Goal: Task Accomplishment & Management: Manage account settings

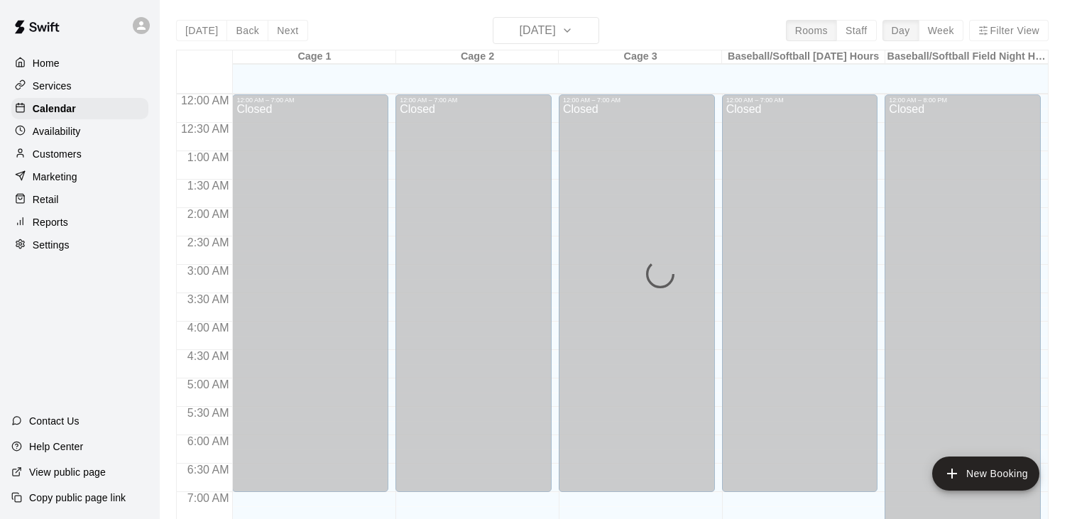
scroll to position [834, 0]
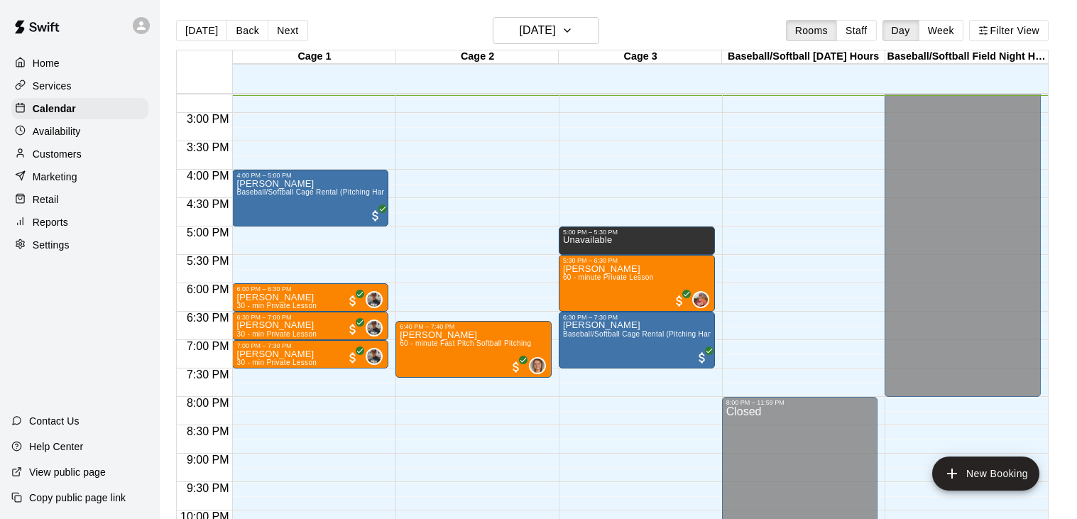
click at [73, 152] on p "Customers" at bounding box center [57, 154] width 49 height 14
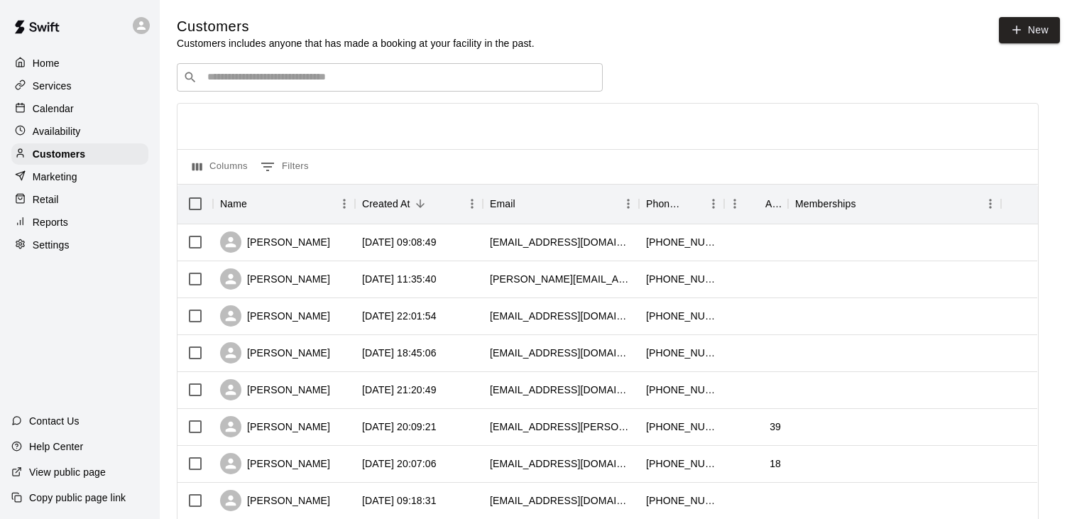
click at [430, 82] on input "Search customers by name or email" at bounding box center [399, 77] width 393 height 14
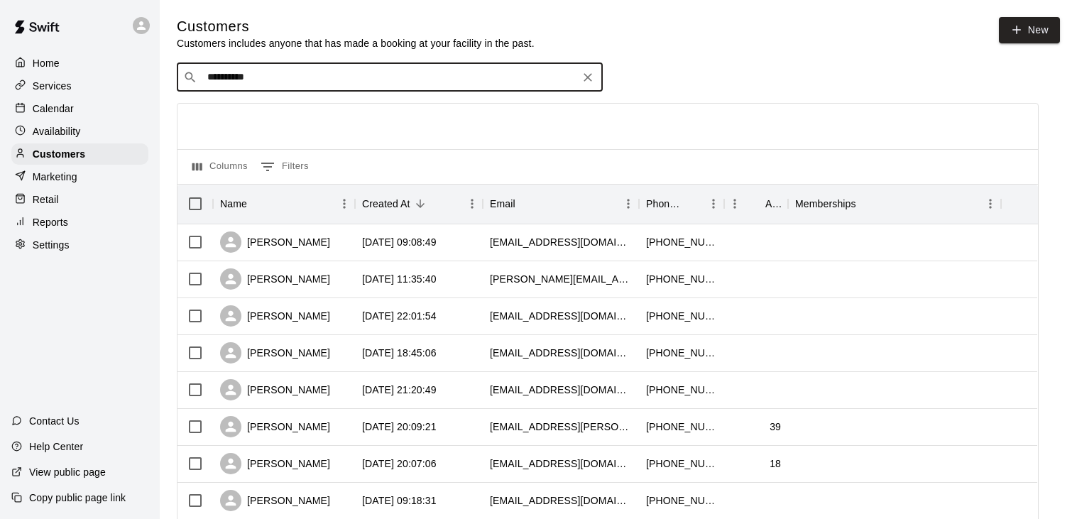
type input "**********"
click at [192, 75] on icon "Search customers by name or email" at bounding box center [190, 77] width 11 height 11
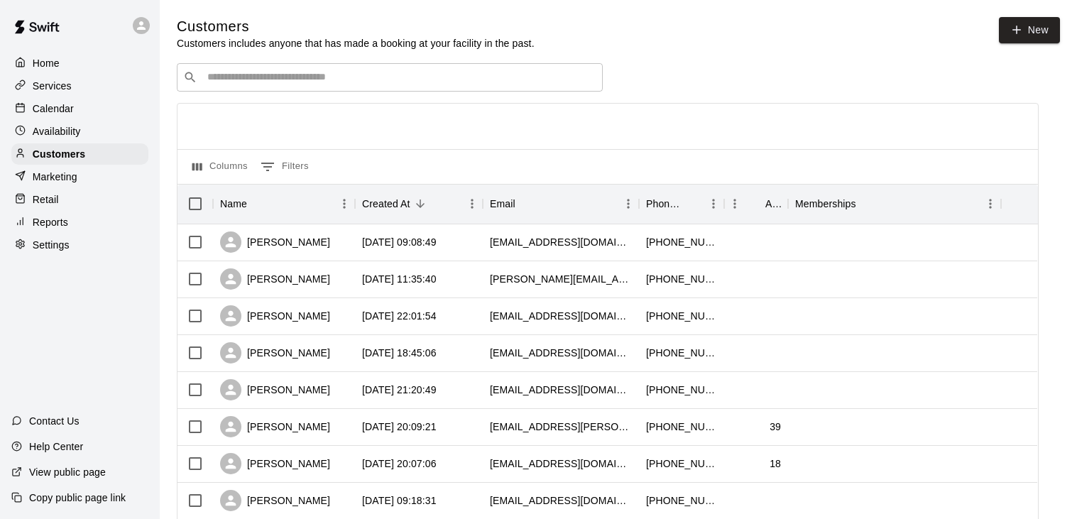
click at [250, 85] on div "​ ​" at bounding box center [390, 77] width 426 height 28
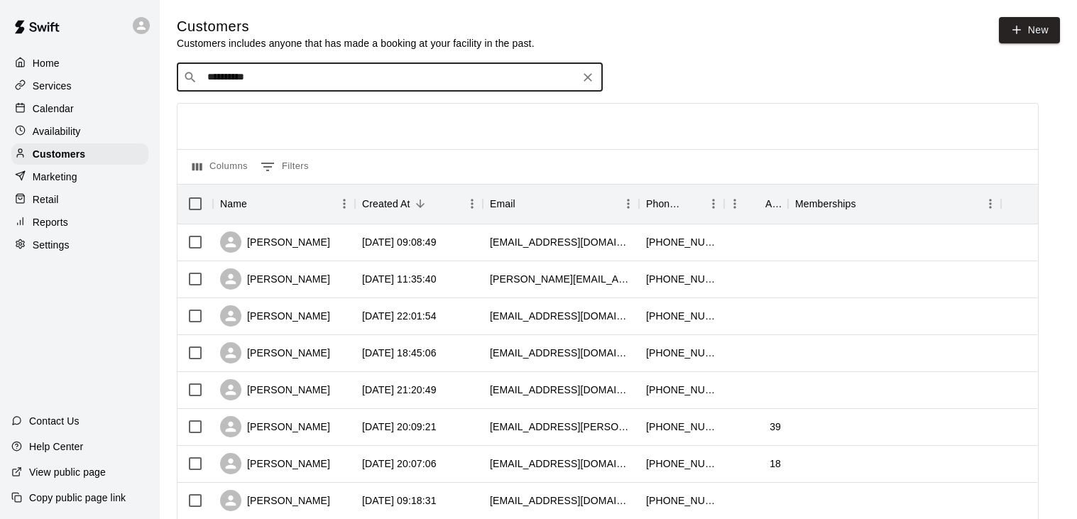
type input "**********"
click at [65, 110] on p "Calendar" at bounding box center [53, 109] width 41 height 14
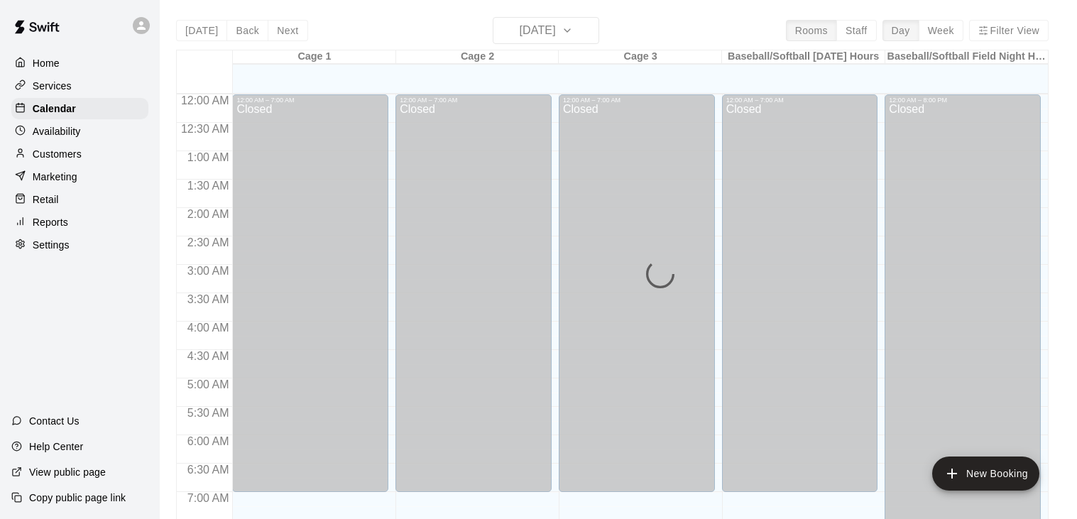
scroll to position [836, 0]
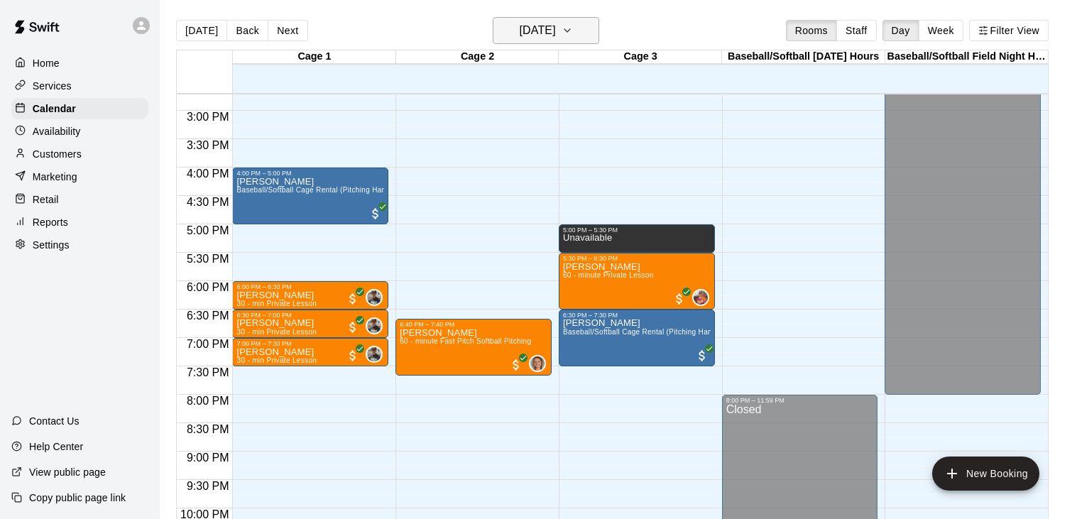
click at [570, 31] on icon "button" at bounding box center [568, 30] width 6 height 3
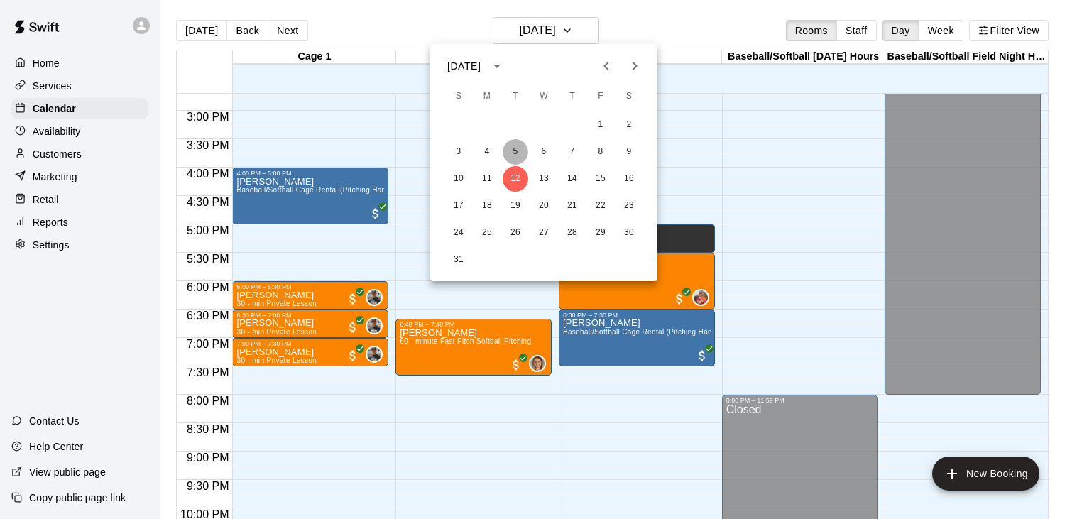
click at [516, 155] on button "5" at bounding box center [516, 152] width 26 height 26
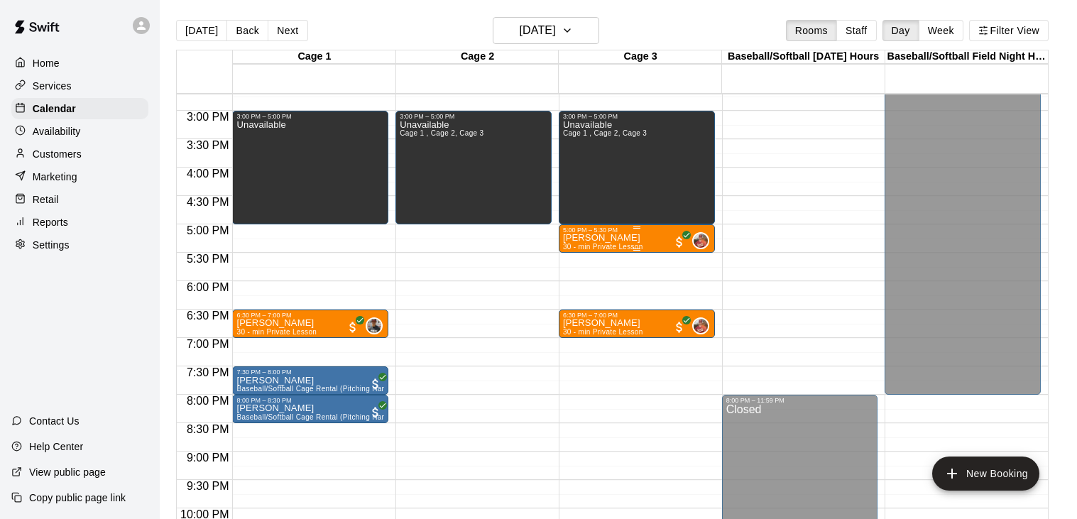
click at [612, 238] on p "Joshua Cahill" at bounding box center [603, 238] width 80 height 0
click at [577, 283] on img "edit" at bounding box center [578, 286] width 16 height 16
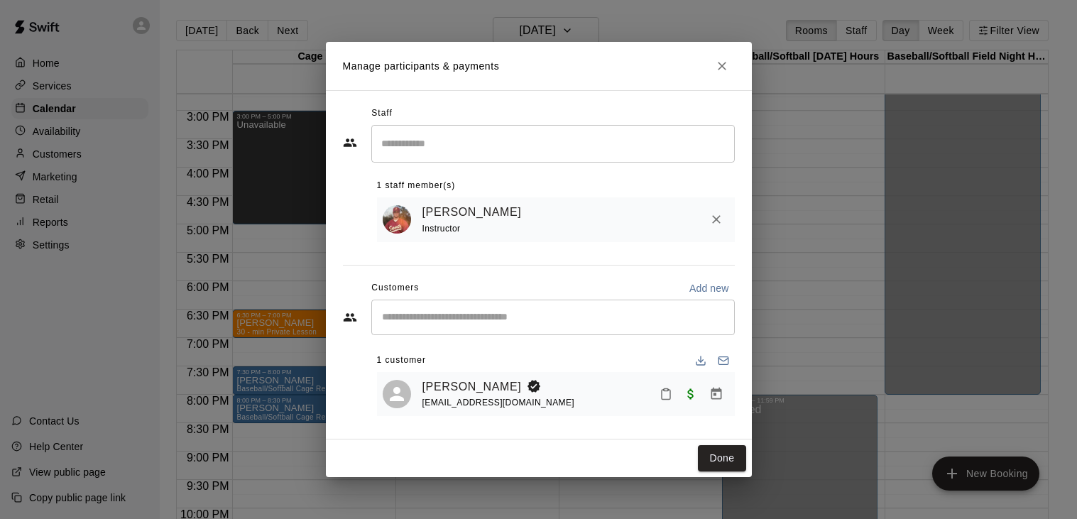
click at [557, 304] on div "​" at bounding box center [553, 318] width 364 height 36
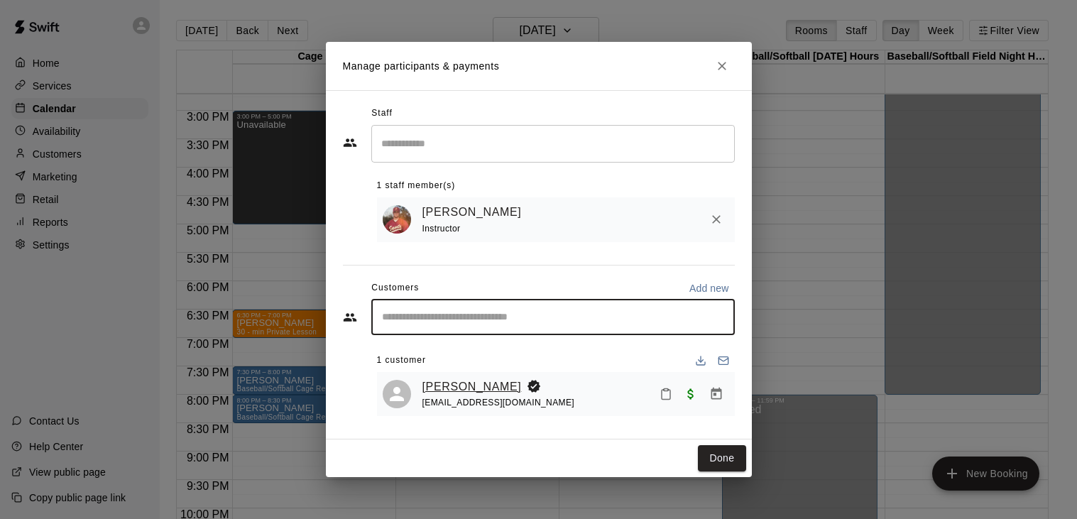
click at [467, 389] on link "Joshua Cahill" at bounding box center [472, 387] width 99 height 18
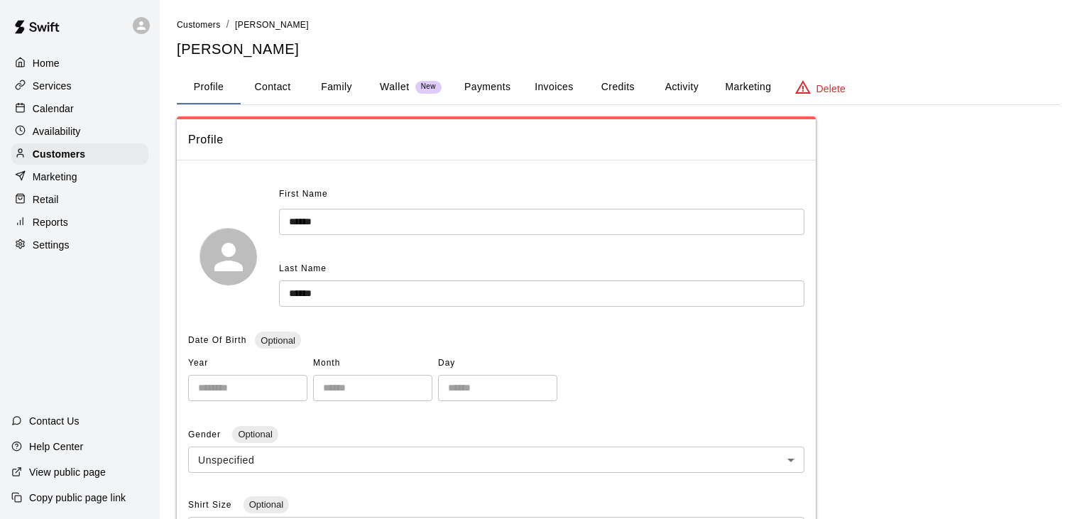
click at [283, 87] on button "Contact" at bounding box center [273, 87] width 64 height 34
select select "**"
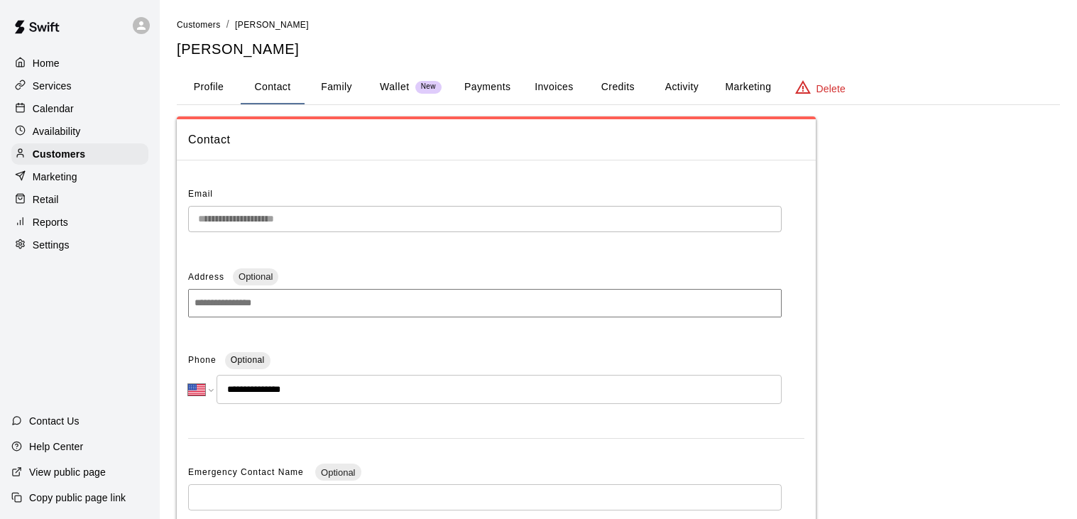
click at [66, 110] on p "Calendar" at bounding box center [53, 109] width 41 height 14
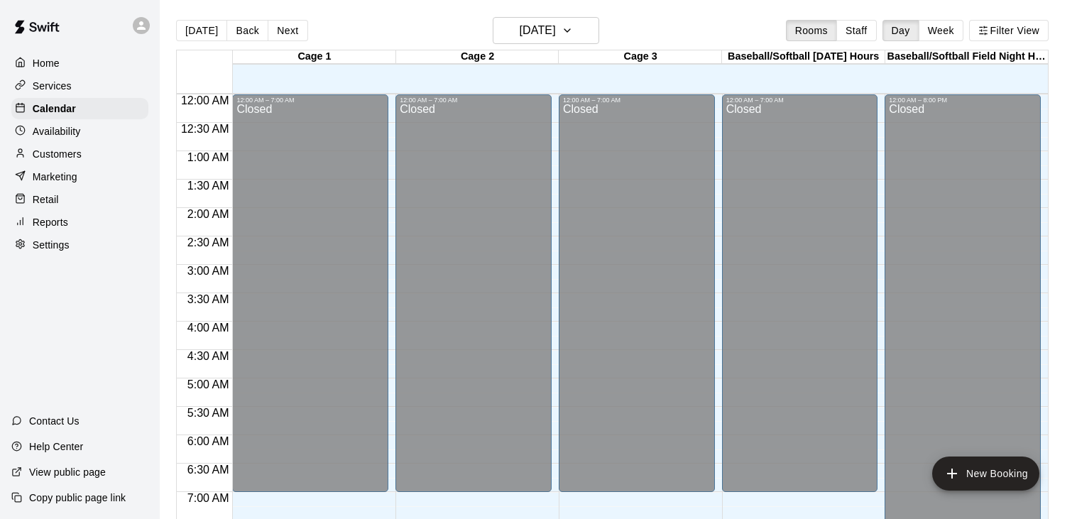
scroll to position [837, 0]
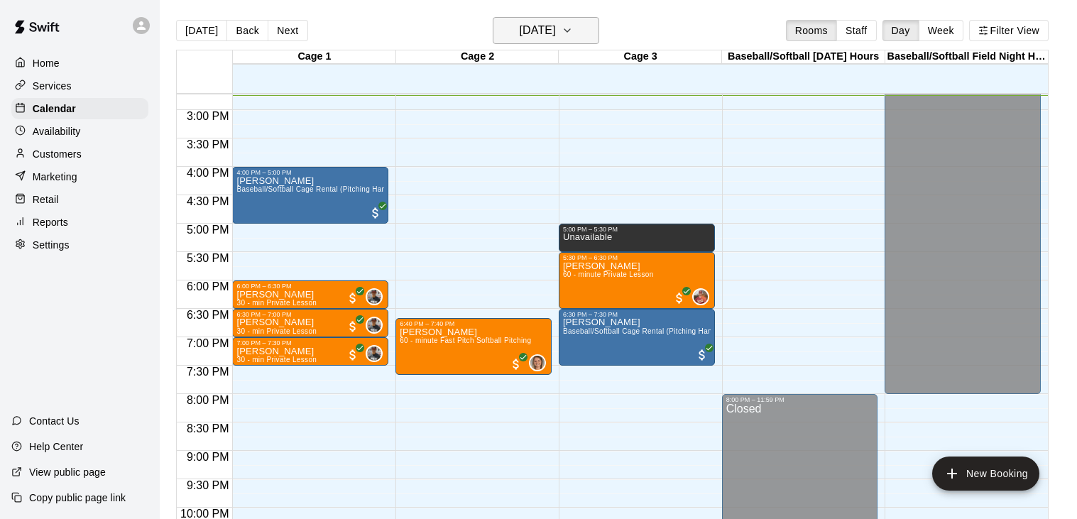
click at [573, 31] on icon "button" at bounding box center [567, 30] width 11 height 17
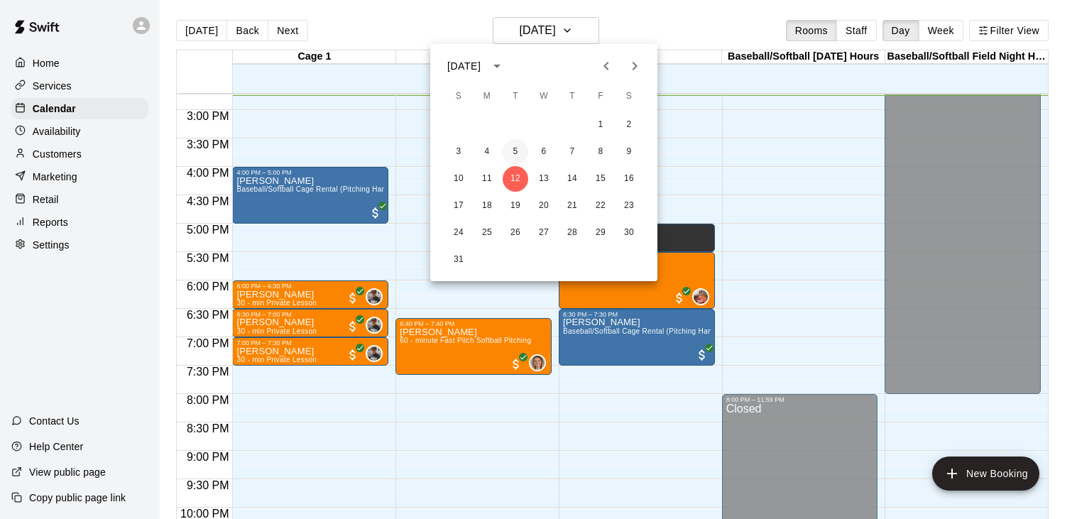
click at [516, 149] on button "5" at bounding box center [516, 152] width 26 height 26
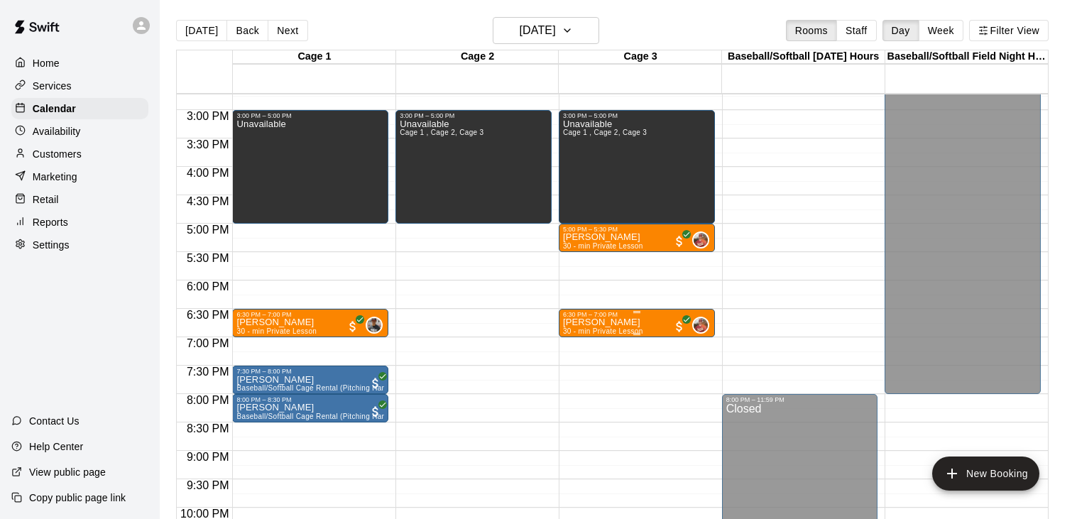
click at [575, 365] on img "edit" at bounding box center [578, 366] width 16 height 16
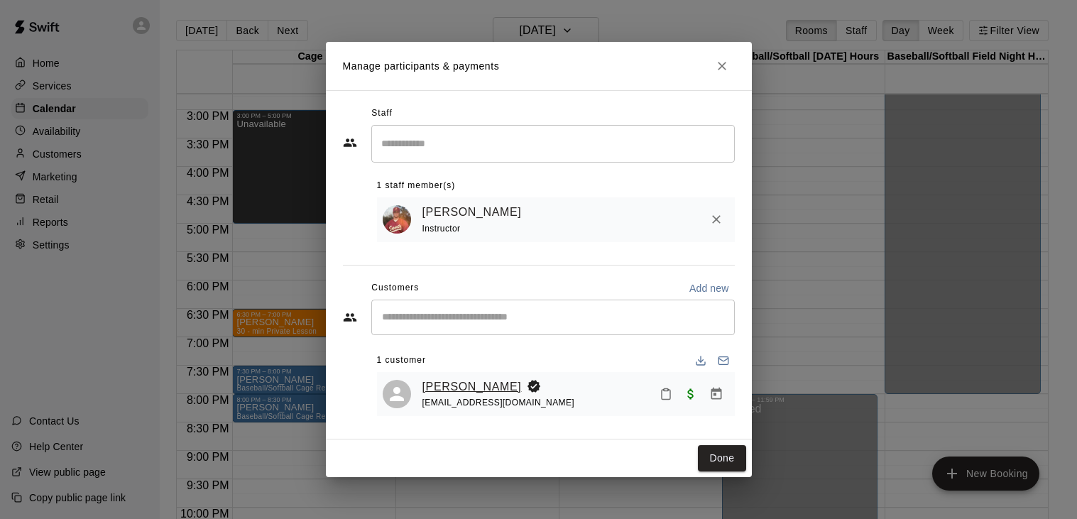
click at [455, 381] on link "Maddie Smith" at bounding box center [472, 387] width 99 height 18
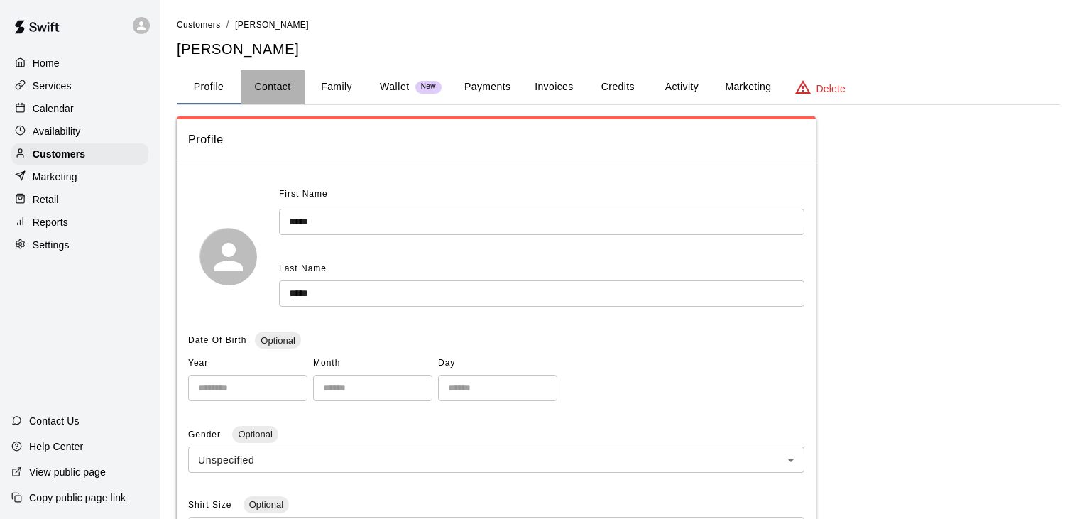
click at [282, 87] on button "Contact" at bounding box center [273, 87] width 64 height 34
select select "**"
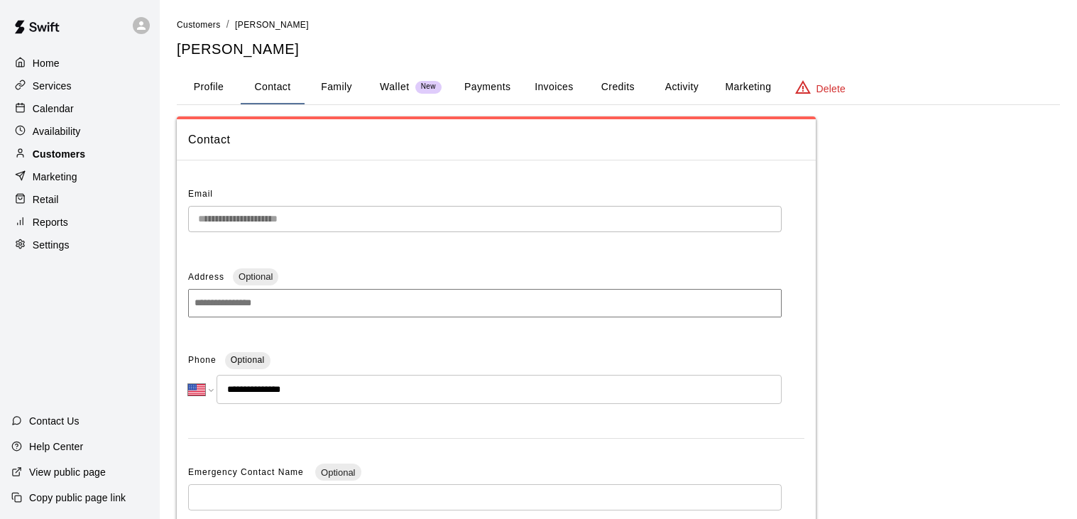
click at [63, 153] on p "Customers" at bounding box center [59, 154] width 53 height 14
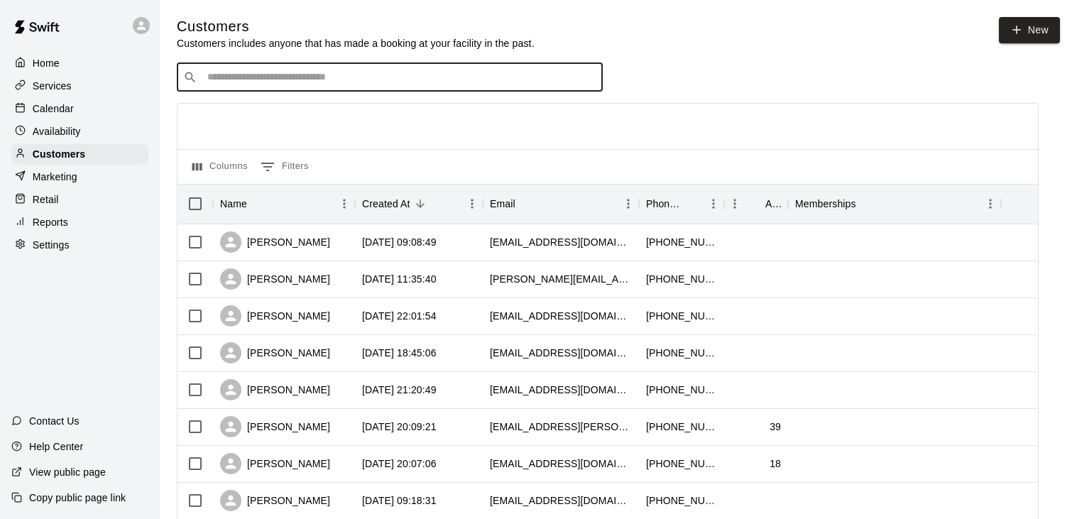
click at [405, 75] on input "Search customers by name or email" at bounding box center [399, 77] width 393 height 14
click at [367, 84] on input "**********" at bounding box center [389, 77] width 372 height 14
type input "**********"
click at [418, 80] on input "Search customers by name or email" at bounding box center [399, 77] width 393 height 14
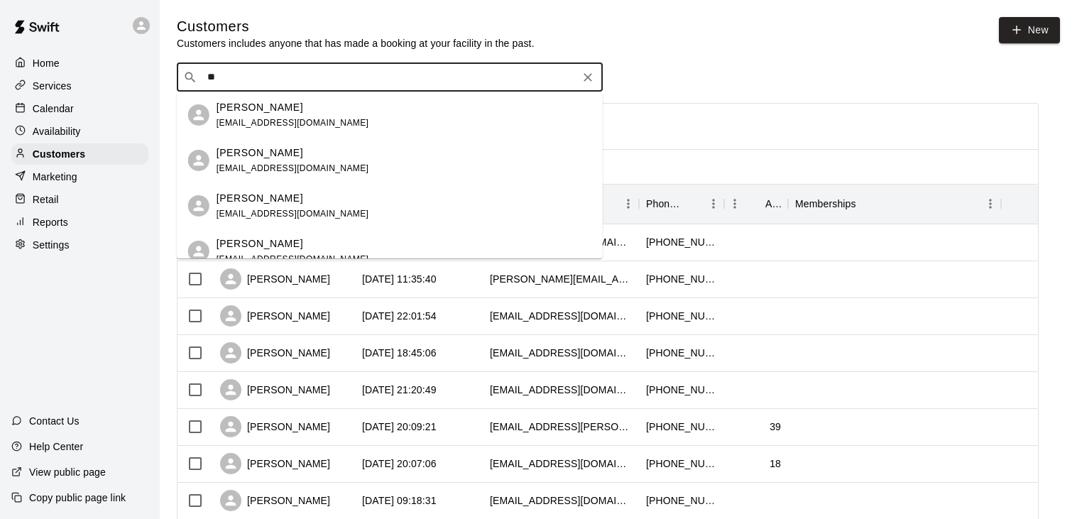
type input "*"
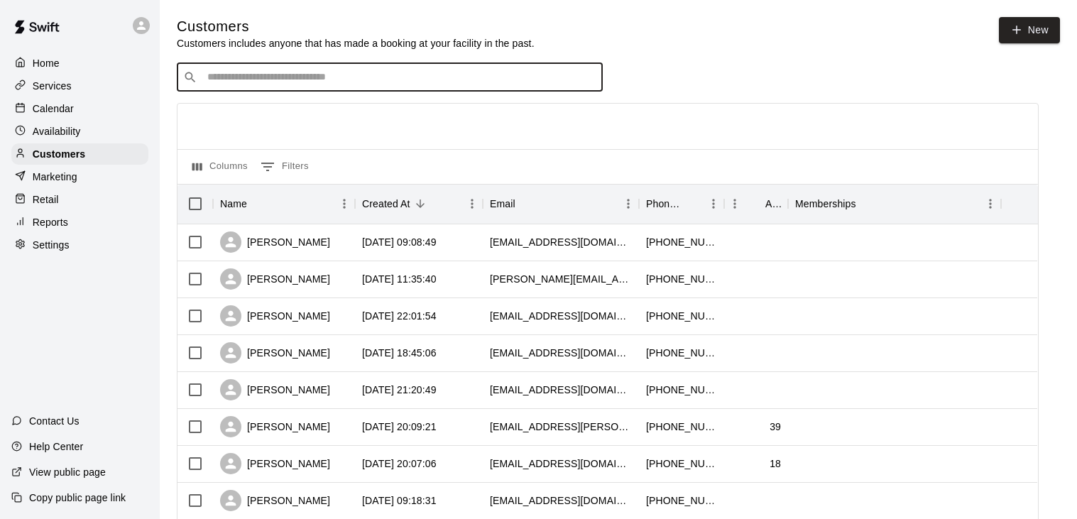
click at [54, 105] on p "Calendar" at bounding box center [53, 109] width 41 height 14
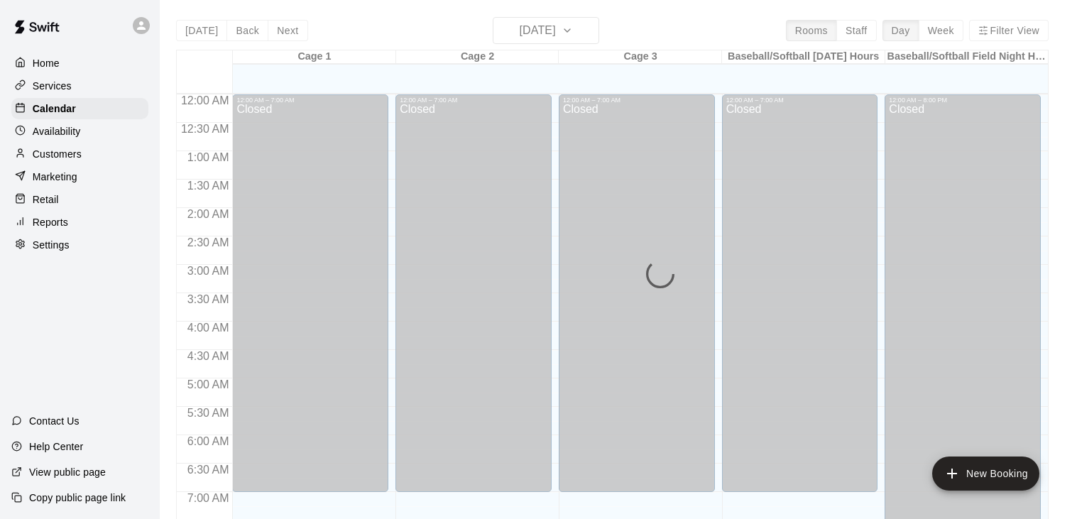
scroll to position [840, 0]
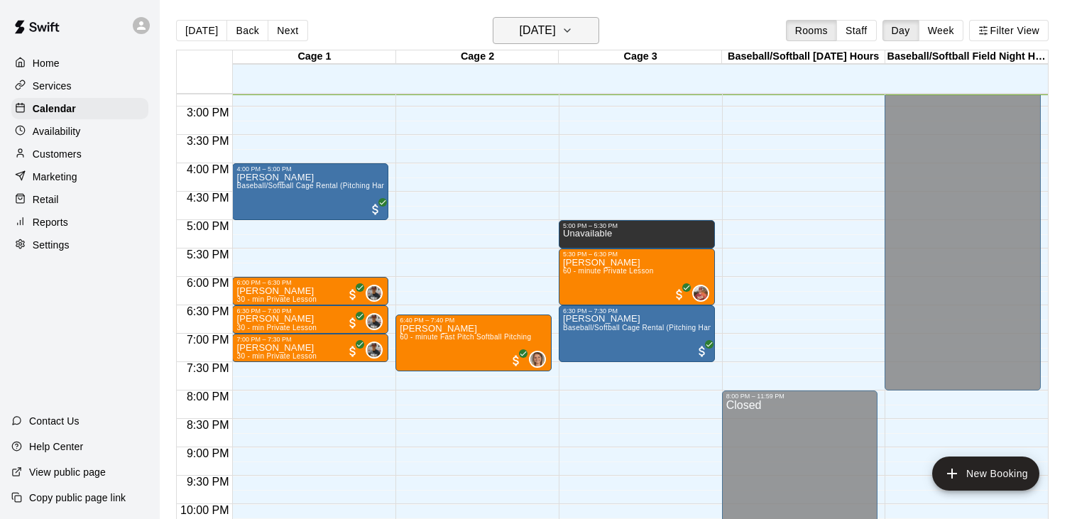
click at [573, 31] on icon "button" at bounding box center [567, 30] width 11 height 17
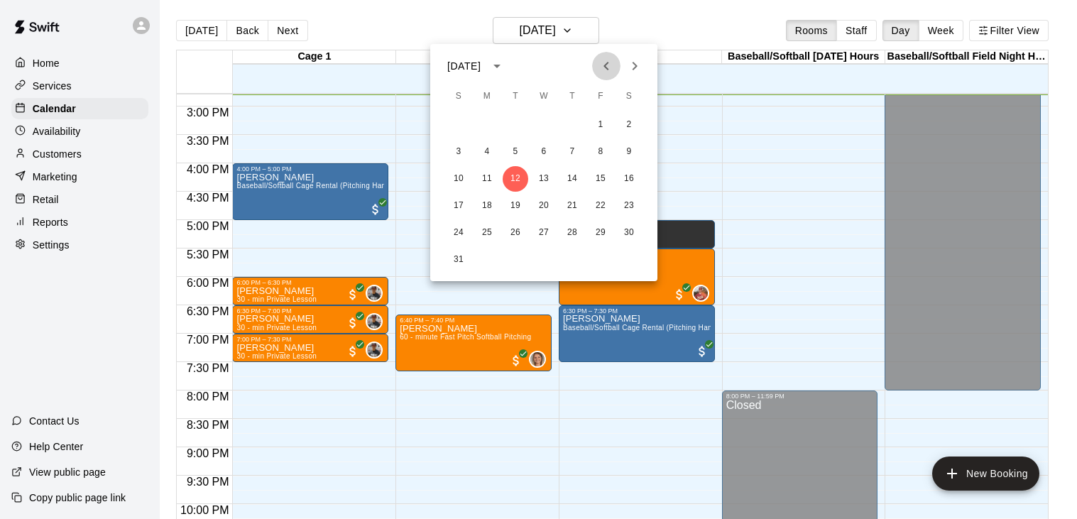
click at [609, 69] on icon "Previous month" at bounding box center [606, 66] width 17 height 17
click at [514, 230] on button "29" at bounding box center [516, 233] width 26 height 26
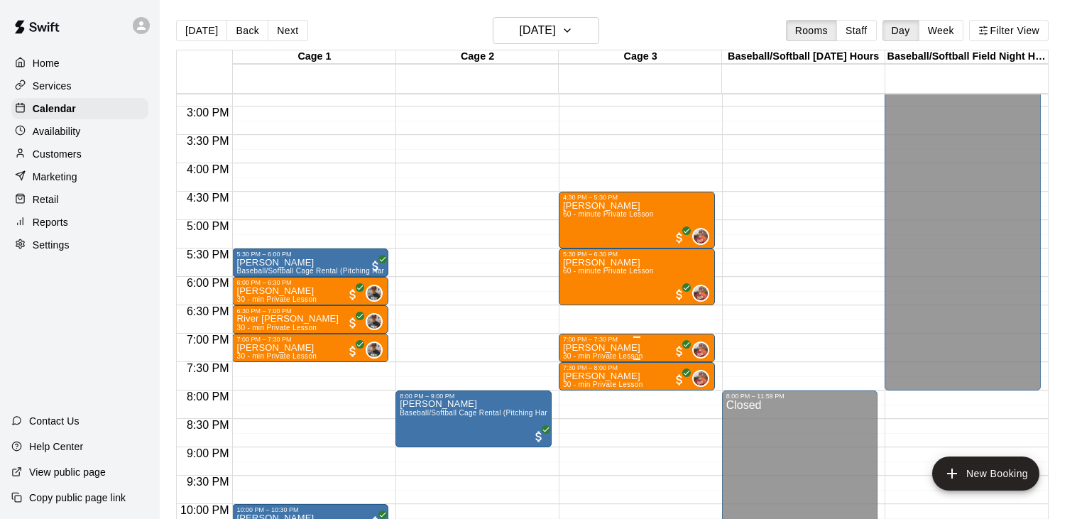
click at [572, 390] on img "edit" at bounding box center [578, 391] width 16 height 16
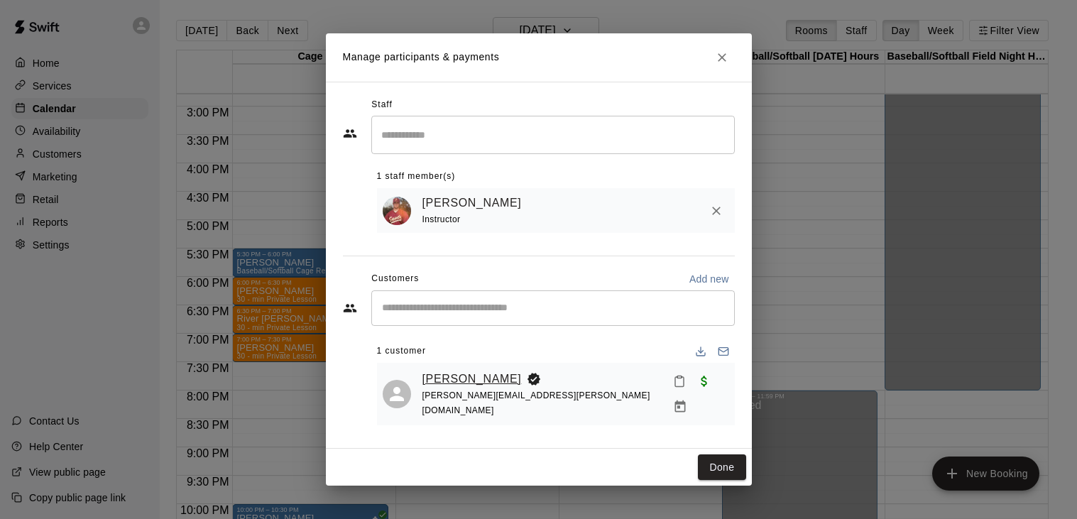
click at [460, 384] on link "[PERSON_NAME]" at bounding box center [472, 379] width 99 height 18
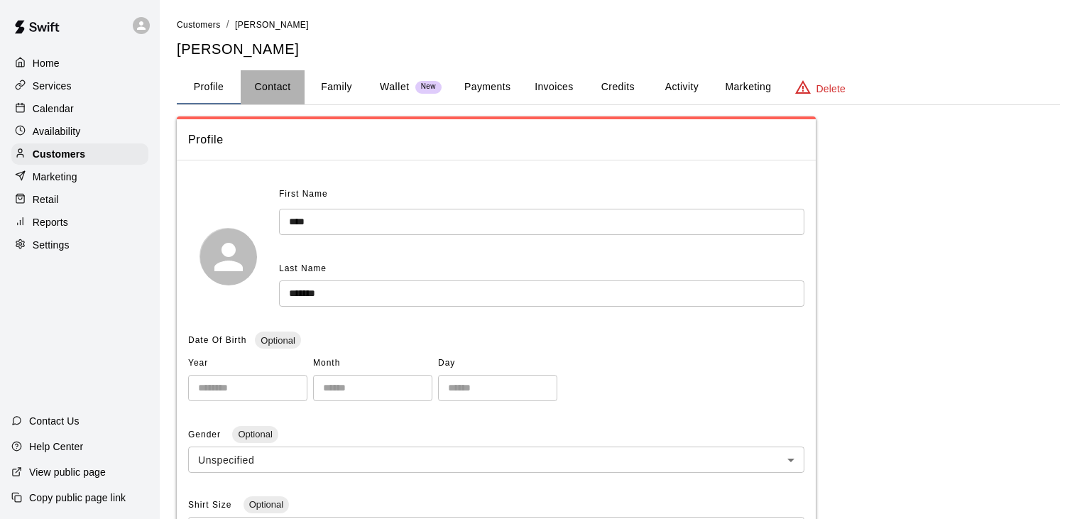
click at [286, 85] on button "Contact" at bounding box center [273, 87] width 64 height 34
select select "**"
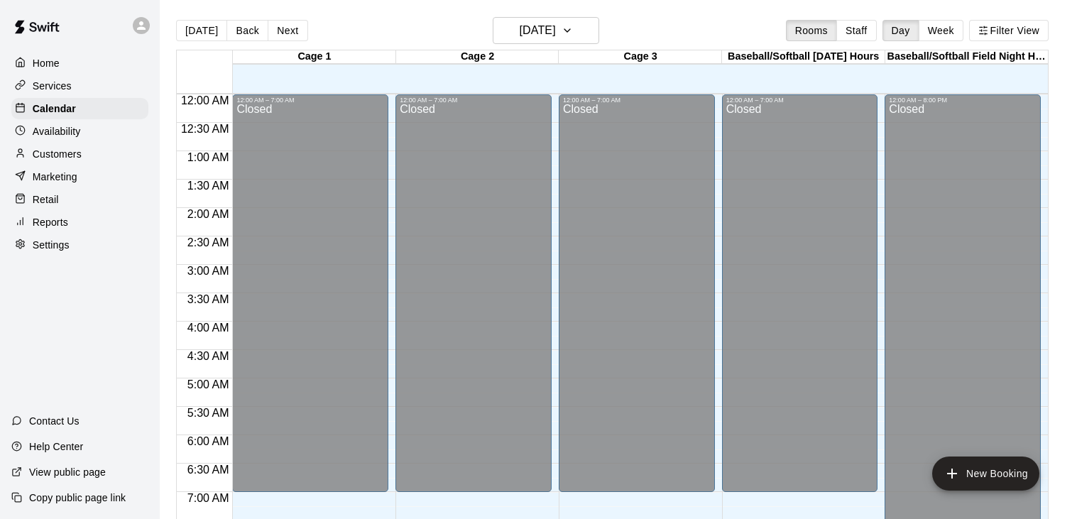
scroll to position [840, 0]
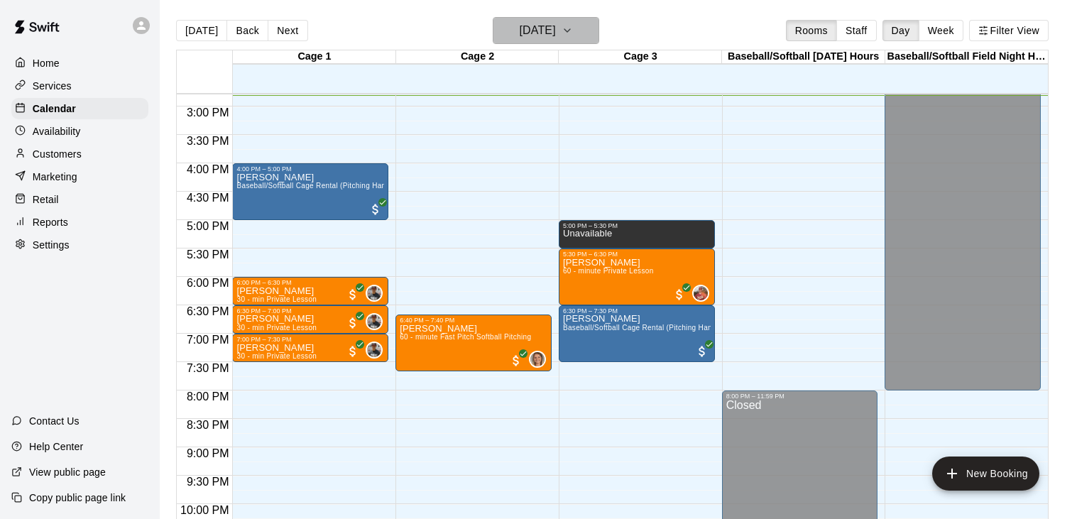
click at [573, 32] on icon "button" at bounding box center [567, 30] width 11 height 17
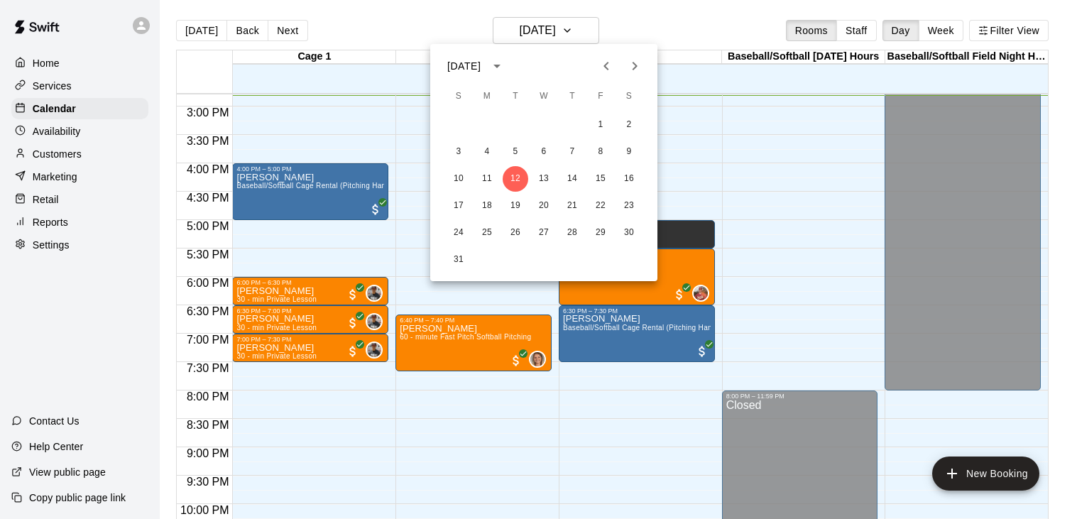
click at [607, 70] on icon "Previous month" at bounding box center [606, 66] width 17 height 17
click at [514, 232] on button "29" at bounding box center [516, 233] width 26 height 26
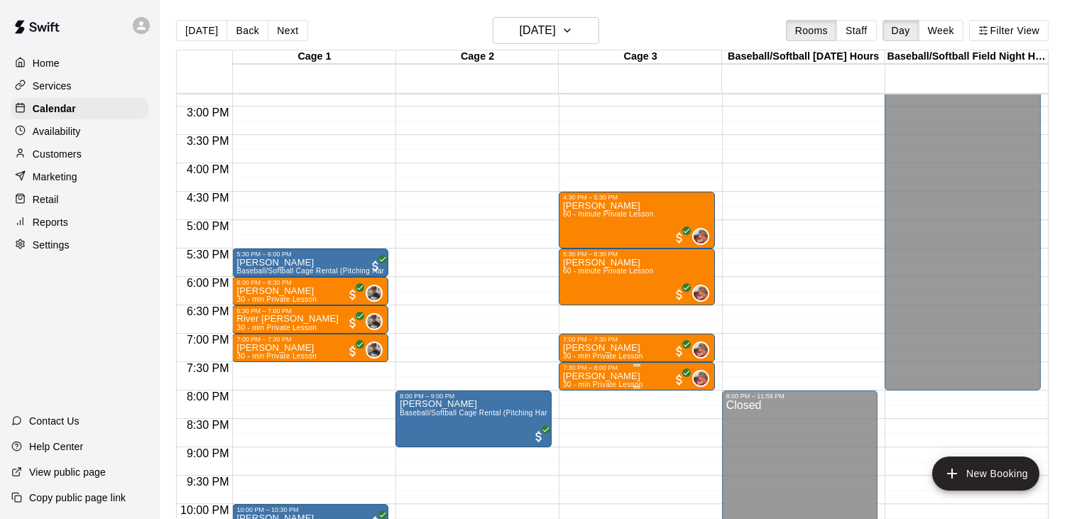
click at [577, 416] on img "edit" at bounding box center [578, 419] width 16 height 16
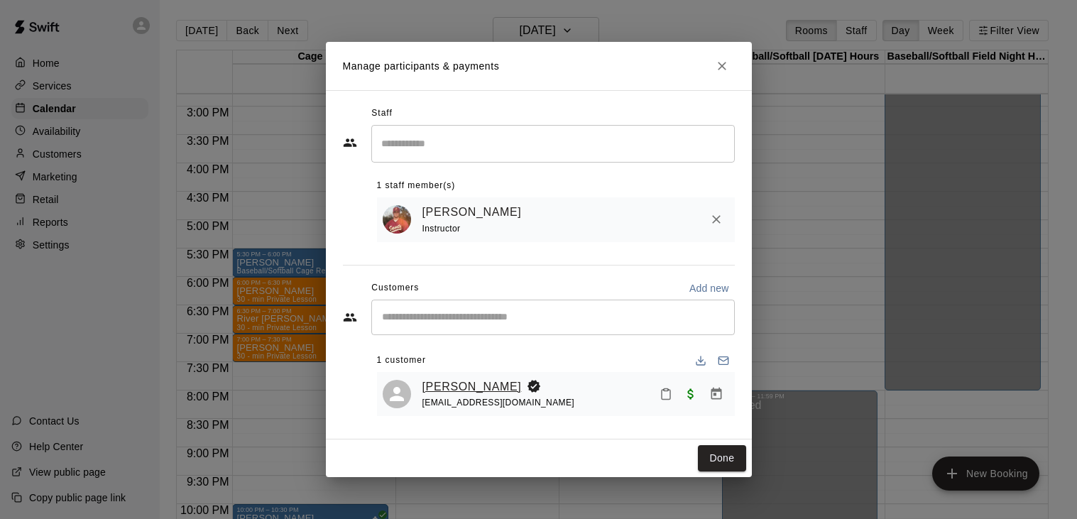
click at [456, 384] on link "[PERSON_NAME]" at bounding box center [472, 387] width 99 height 18
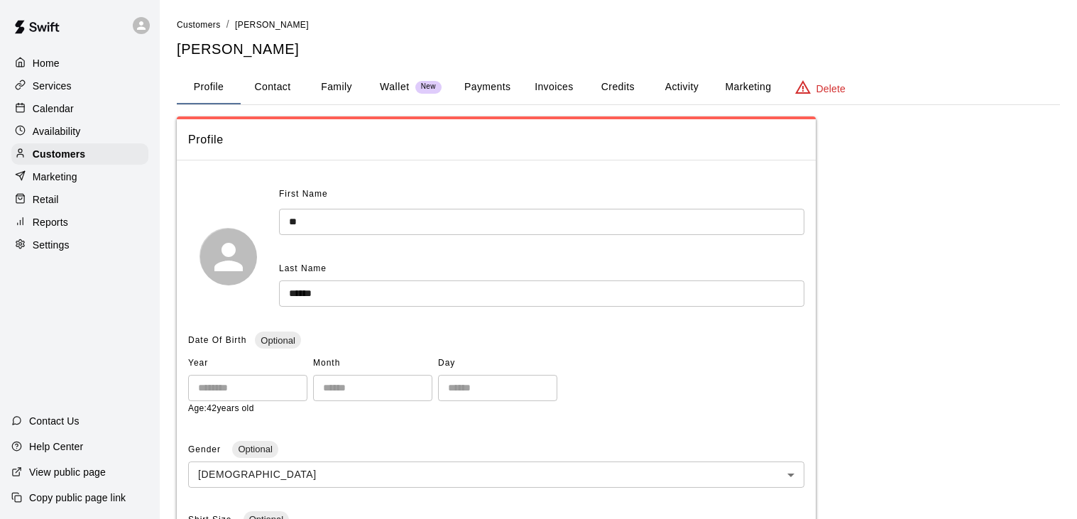
click at [279, 87] on button "Contact" at bounding box center [273, 87] width 64 height 34
select select "**"
